Goal: Transaction & Acquisition: Subscribe to service/newsletter

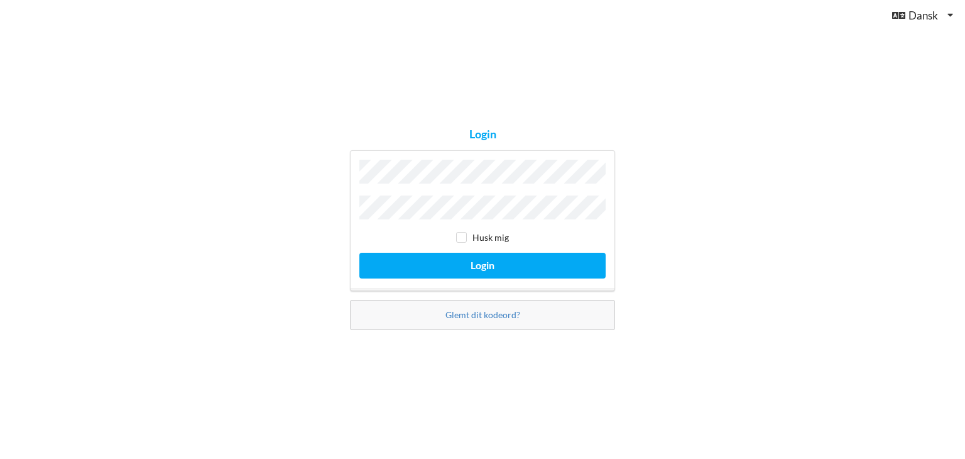
click at [360, 253] on button "Login" at bounding box center [483, 266] width 246 height 26
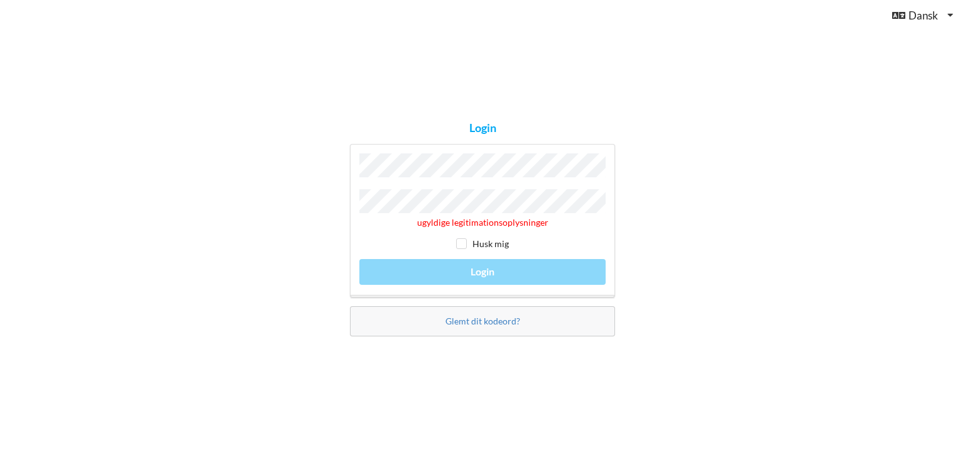
click at [309, 194] on div "Login ugyldige legitimationsoplysninger Husk mig Login Glemt dit kodeord?" at bounding box center [482, 229] width 965 height 459
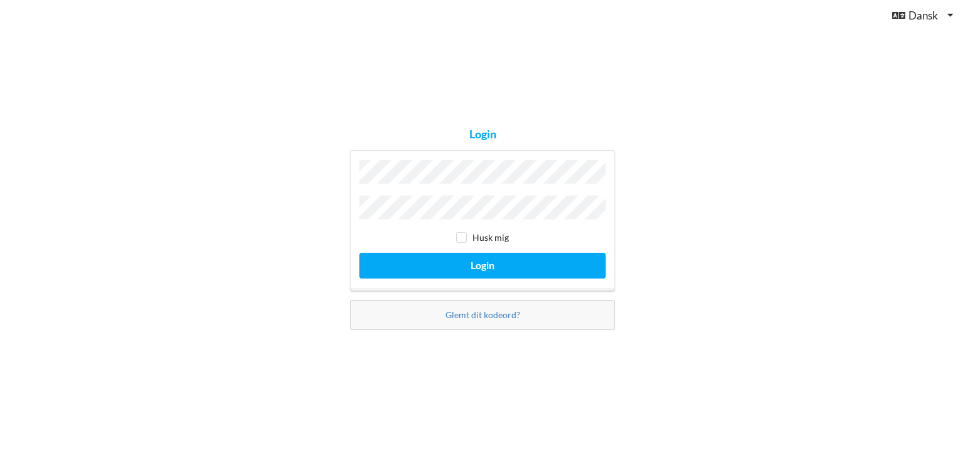
click at [360, 253] on button "Login" at bounding box center [483, 266] width 246 height 26
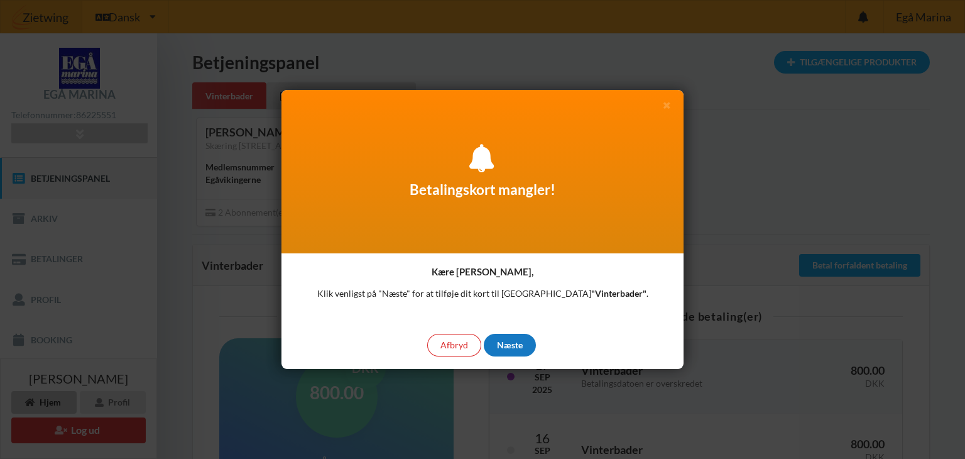
click at [503, 344] on div "Næste" at bounding box center [510, 345] width 52 height 23
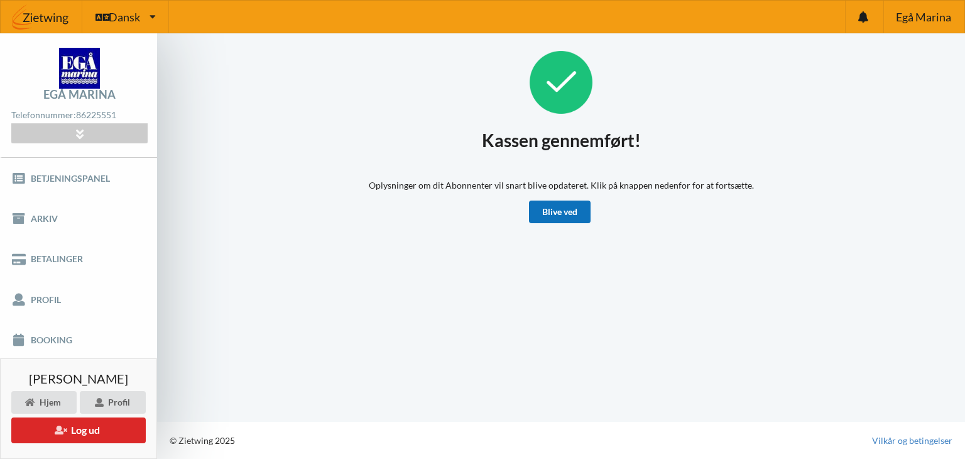
click at [570, 211] on link "Blive ved" at bounding box center [560, 212] width 62 height 23
